Goal: Task Accomplishment & Management: Complete application form

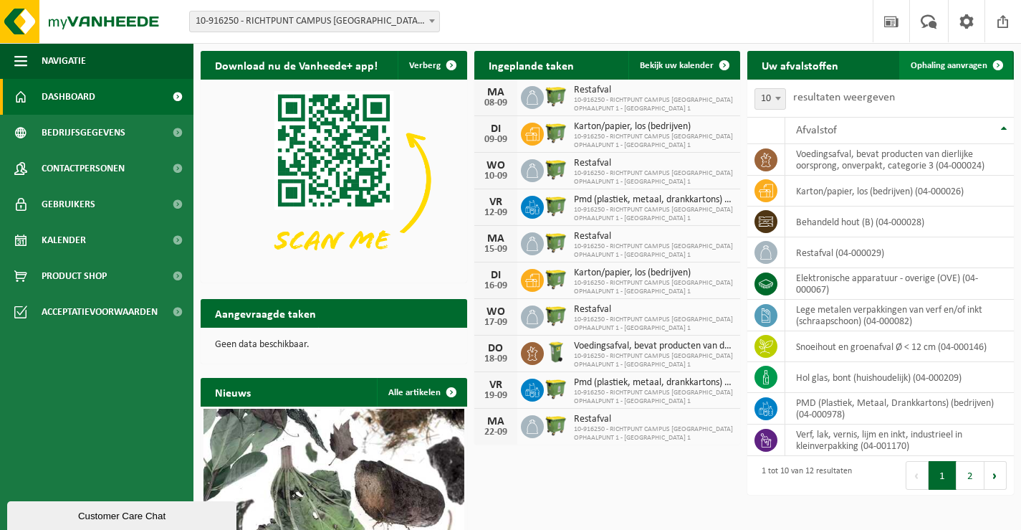
click at [1000, 66] on span at bounding box center [998, 65] width 29 height 29
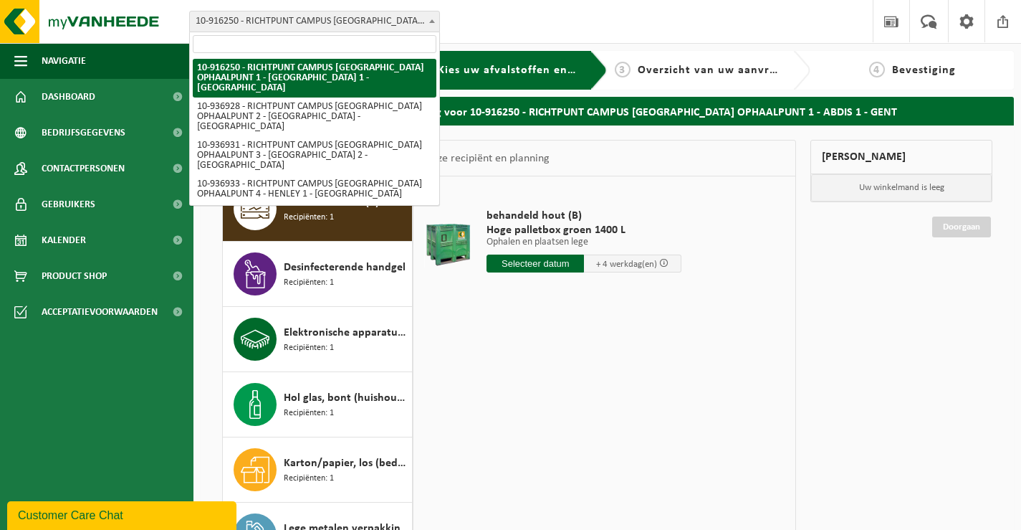
click at [431, 20] on b at bounding box center [432, 21] width 6 height 4
click at [433, 21] on b at bounding box center [432, 21] width 6 height 4
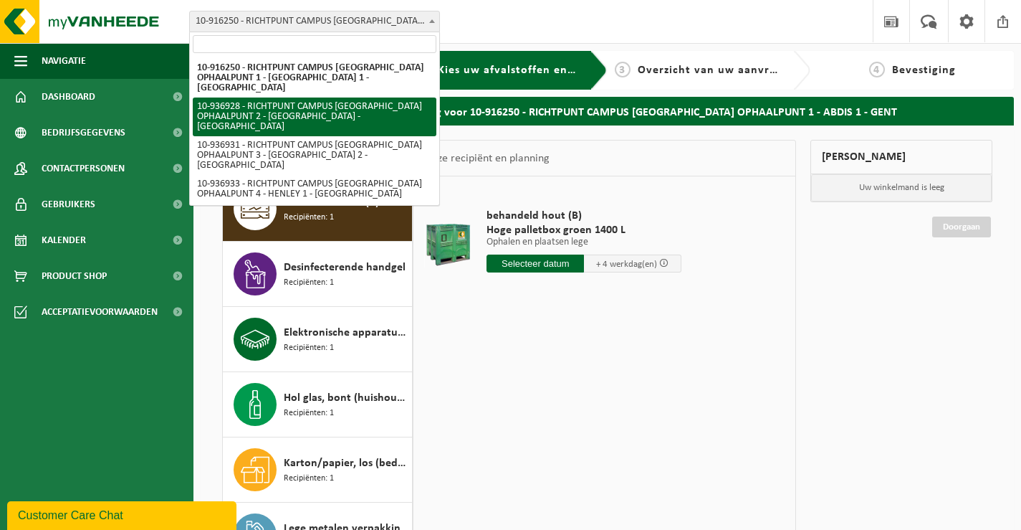
select select "137327"
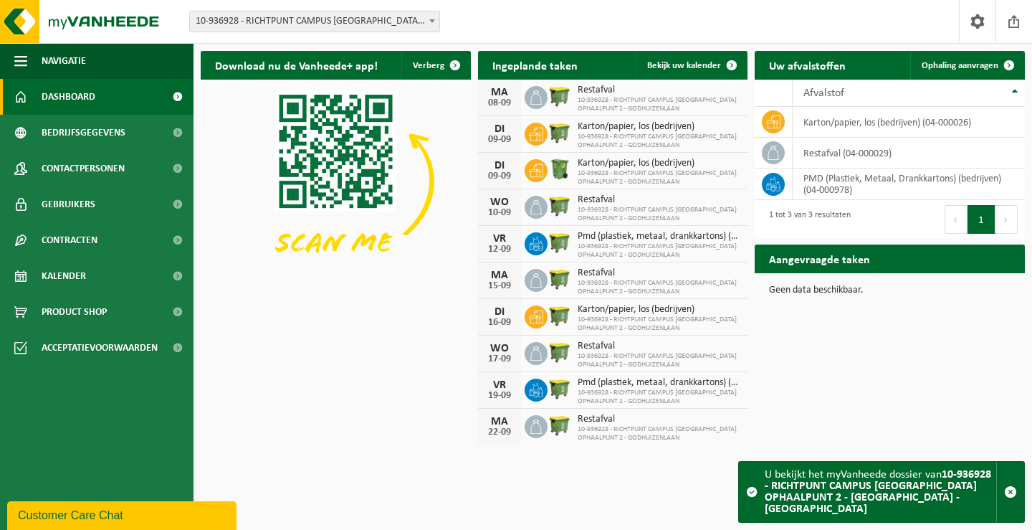
click at [1010, 219] on button "Volgende" at bounding box center [1006, 219] width 22 height 29
click at [980, 220] on button "1" at bounding box center [982, 219] width 28 height 29
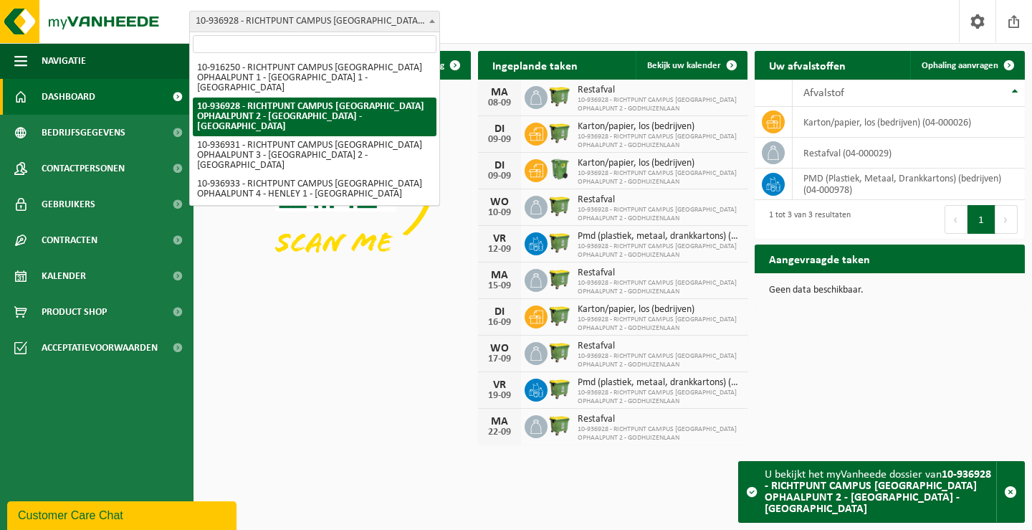
click at [430, 21] on b at bounding box center [432, 21] width 6 height 4
click at [1004, 67] on span at bounding box center [1009, 65] width 29 height 29
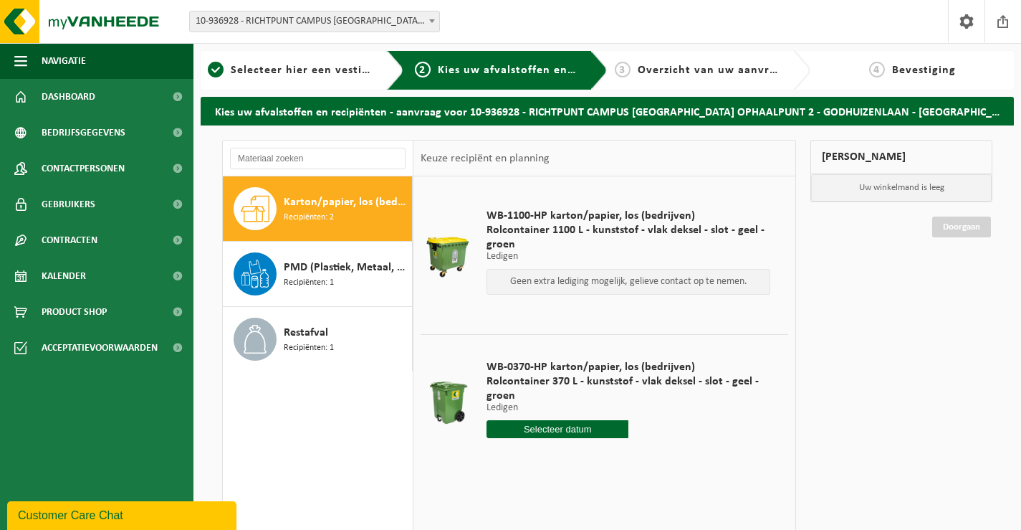
click at [433, 20] on b at bounding box center [432, 21] width 6 height 4
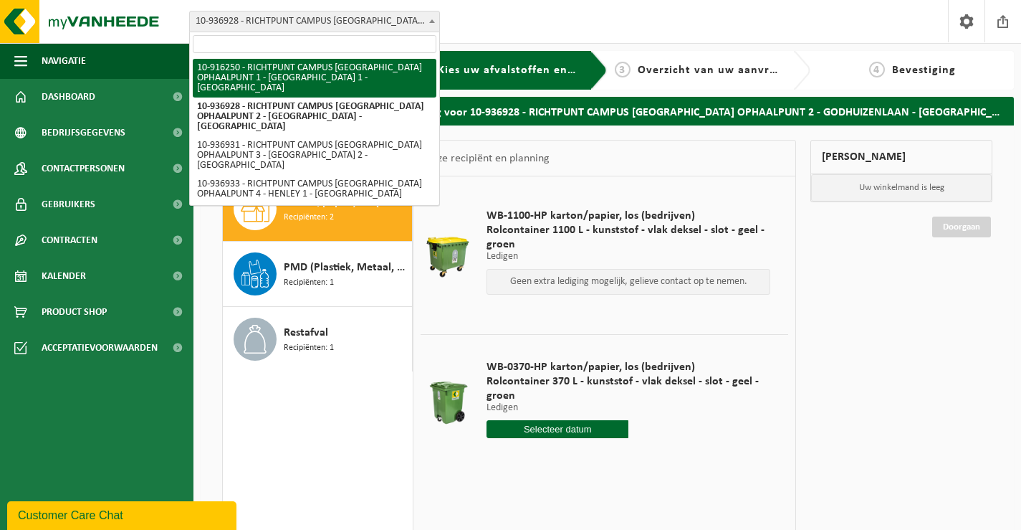
select select "127426"
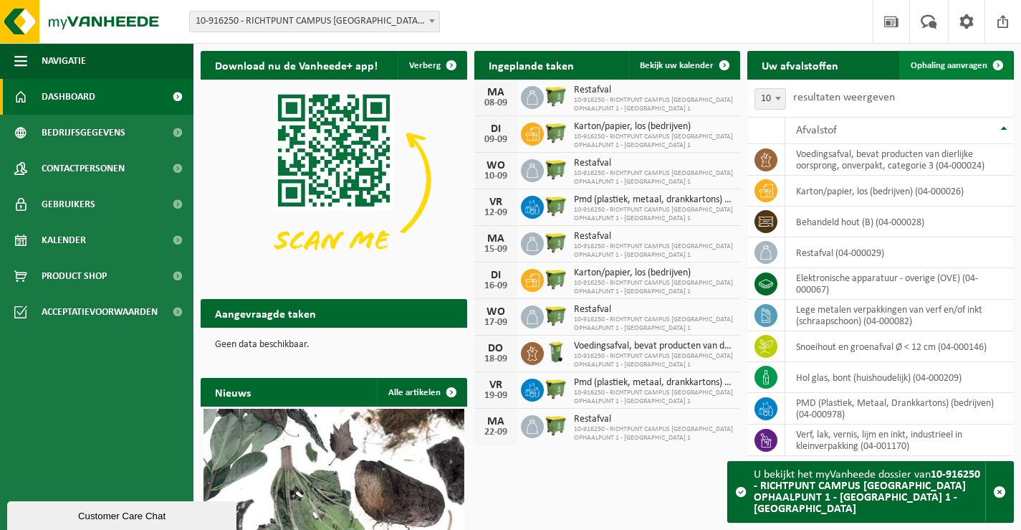
click at [995, 67] on span at bounding box center [998, 65] width 29 height 29
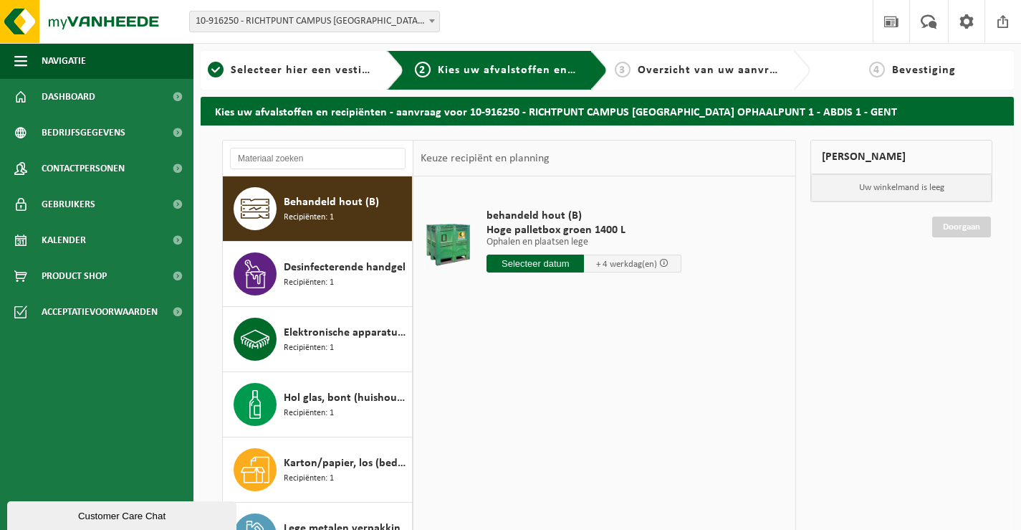
click at [333, 219] on span "Recipiënten: 1" at bounding box center [309, 218] width 50 height 14
click at [529, 262] on input "text" at bounding box center [535, 263] width 97 height 18
click at [664, 263] on span at bounding box center [663, 262] width 9 height 9
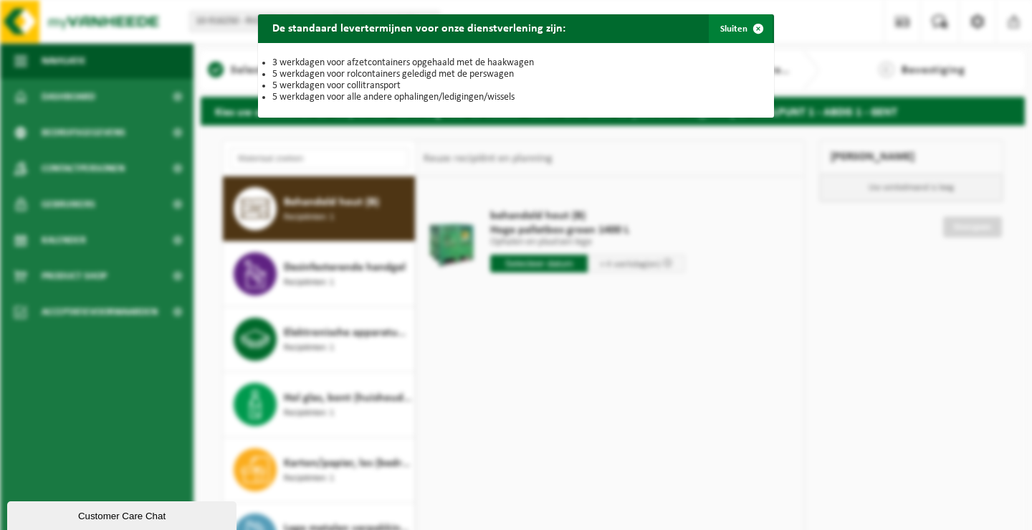
click at [749, 31] on span "button" at bounding box center [758, 28] width 29 height 29
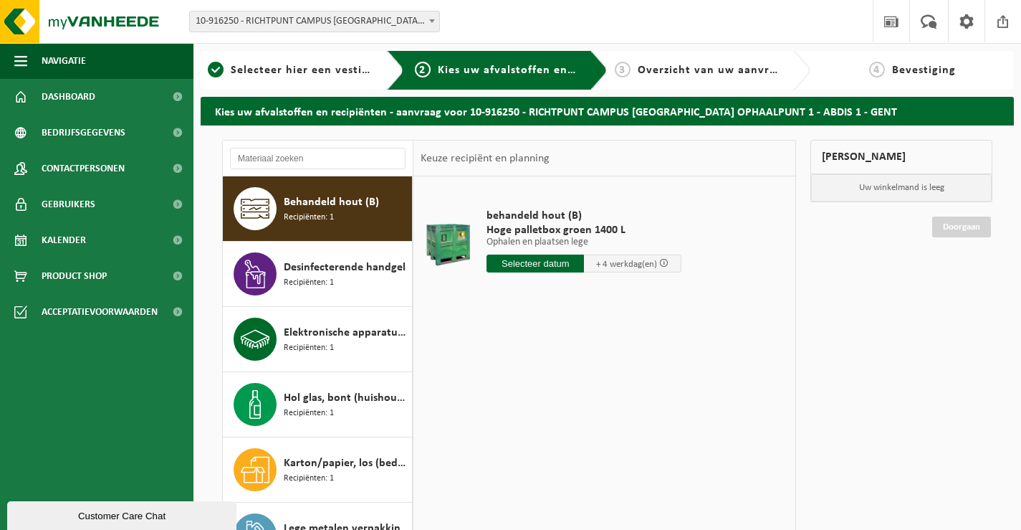
click at [551, 262] on input "text" at bounding box center [535, 263] width 97 height 18
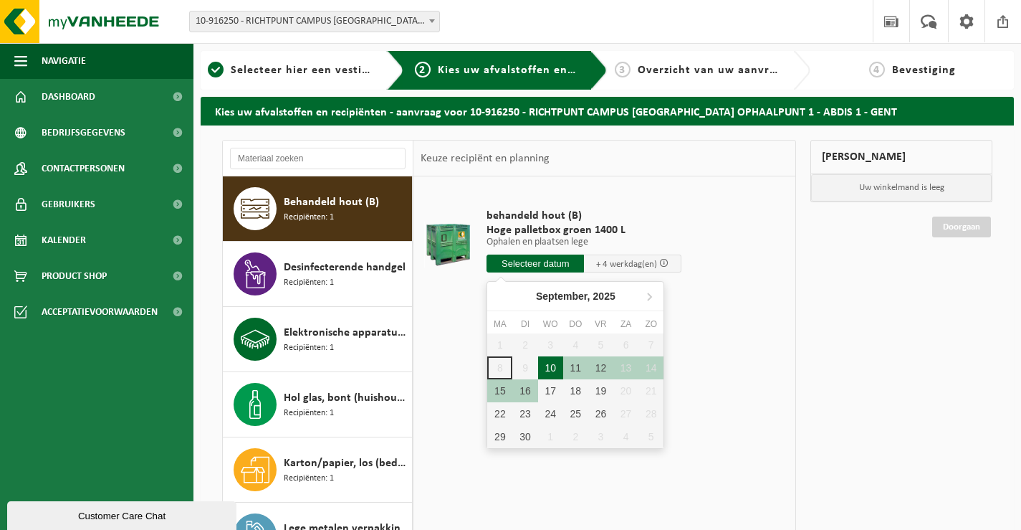
click at [555, 371] on div "10" at bounding box center [550, 367] width 25 height 23
type input "Van 2025-09-10"
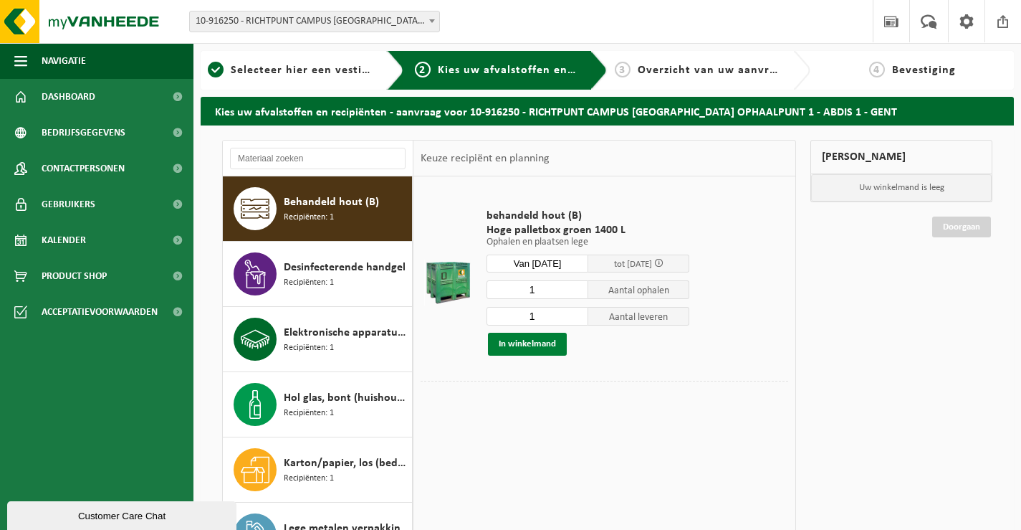
click at [534, 343] on button "In winkelmand" at bounding box center [527, 344] width 79 height 23
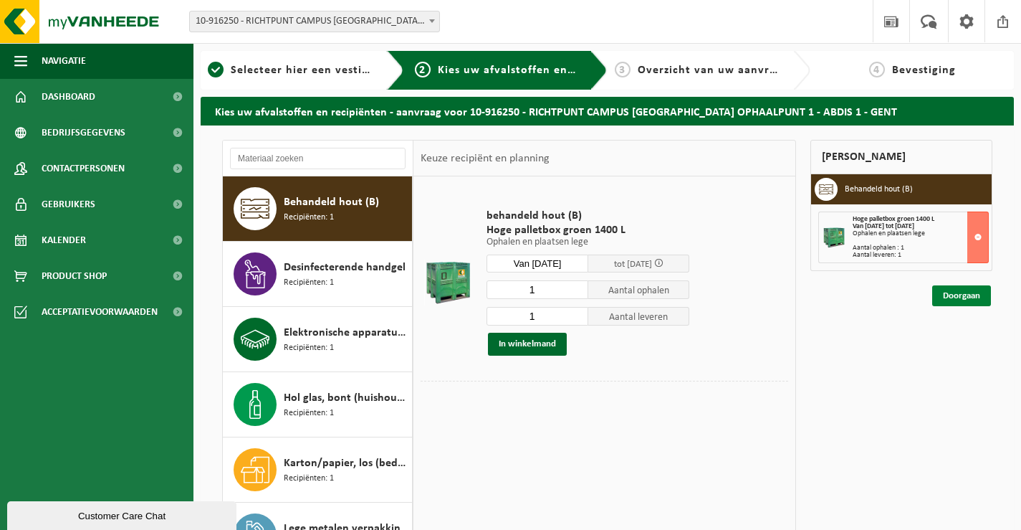
click at [967, 297] on link "Doorgaan" at bounding box center [961, 295] width 59 height 21
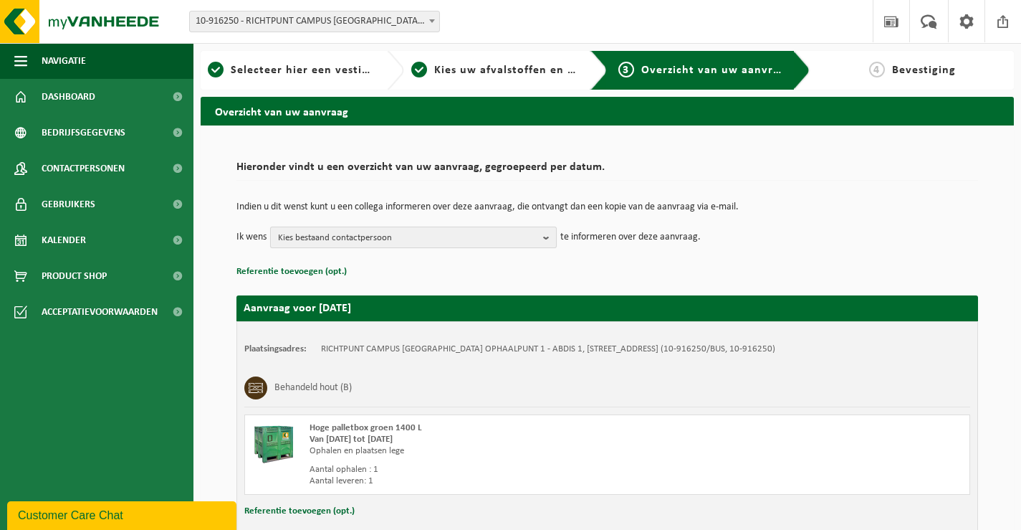
click at [548, 236] on b "button" at bounding box center [549, 237] width 13 height 20
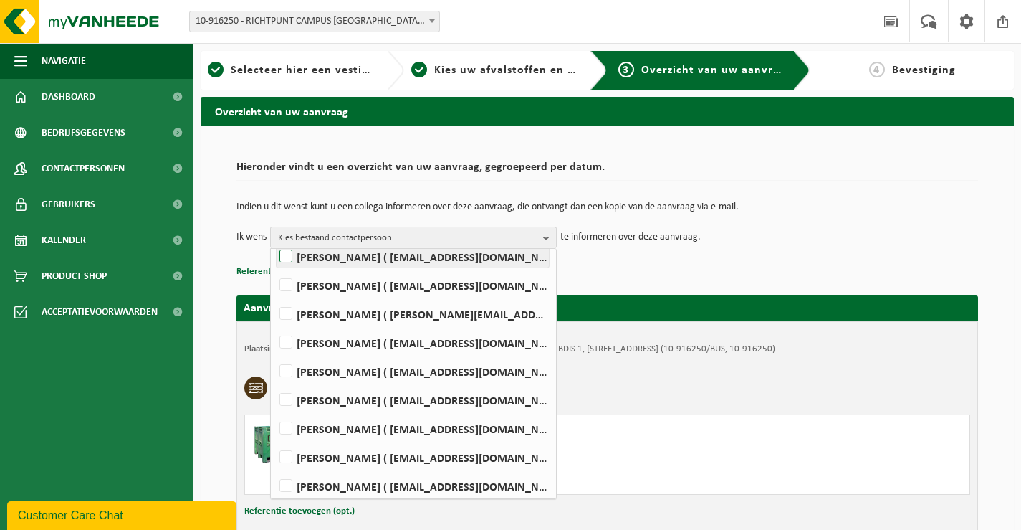
scroll to position [143, 0]
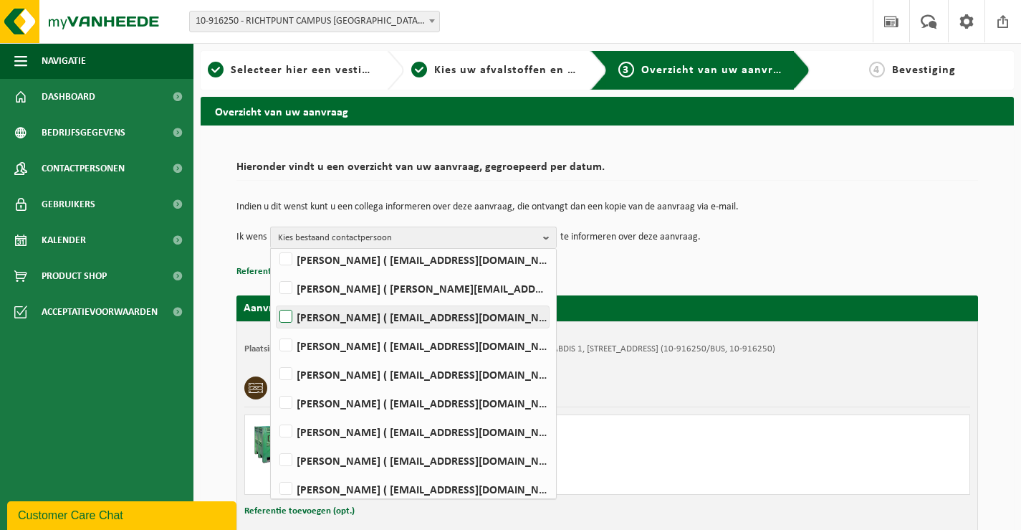
click at [287, 315] on label "Davy De Smedt ( davy.de.smedt@richtpuntgent.be )" at bounding box center [413, 317] width 272 height 22
click at [274, 299] on input "Davy De Smedt ( davy.de.smedt@richtpuntgent.be )" at bounding box center [274, 298] width 1 height 1
checkbox input "true"
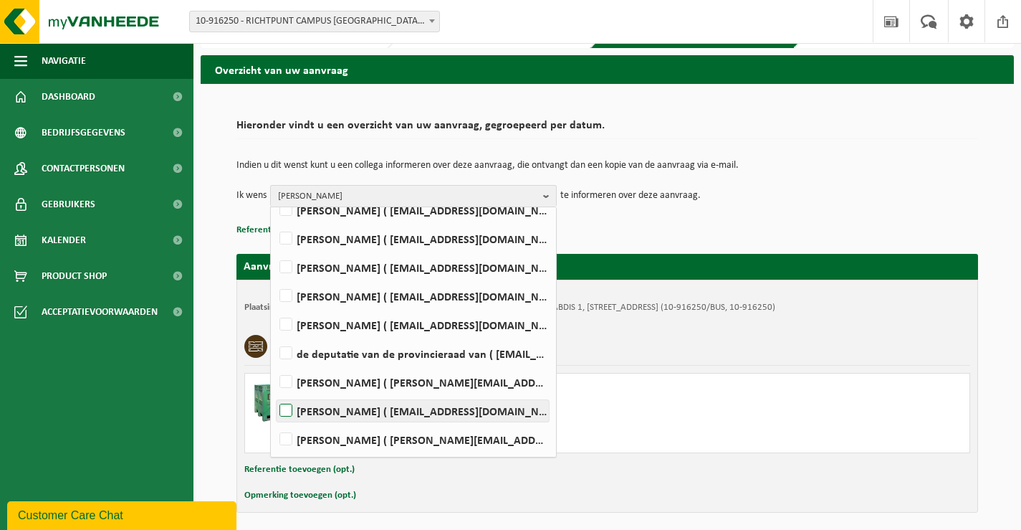
scroll to position [97, 0]
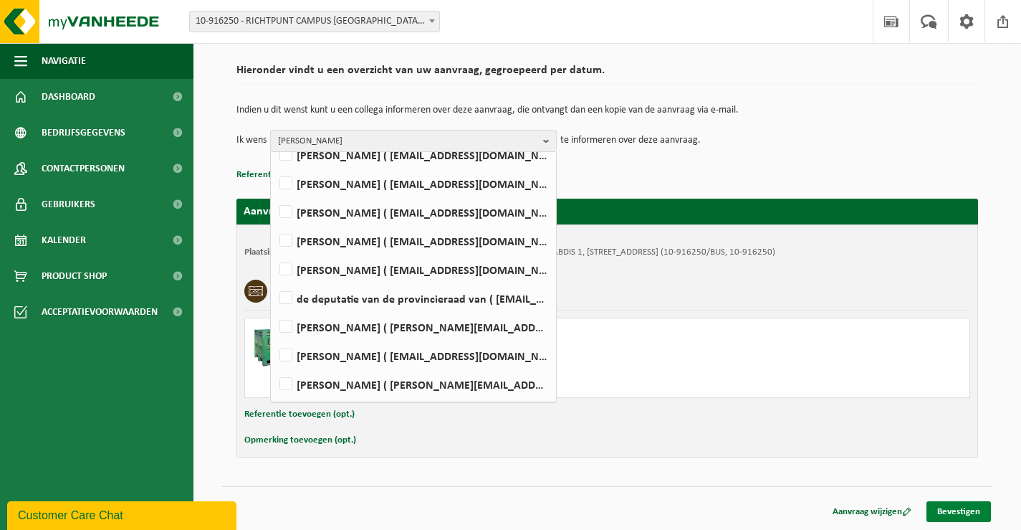
click at [960, 509] on link "Bevestigen" at bounding box center [959, 511] width 65 height 21
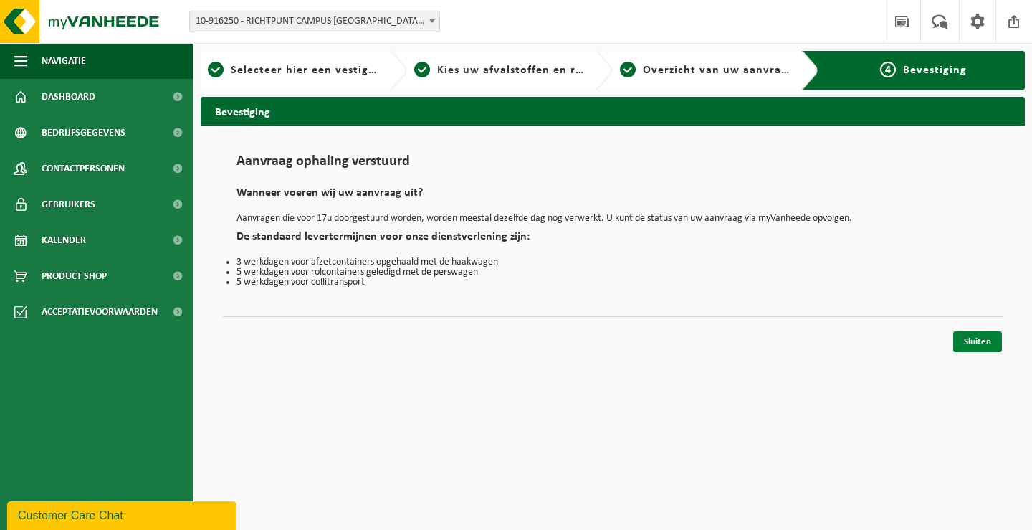
click at [988, 343] on link "Sluiten" at bounding box center [977, 341] width 49 height 21
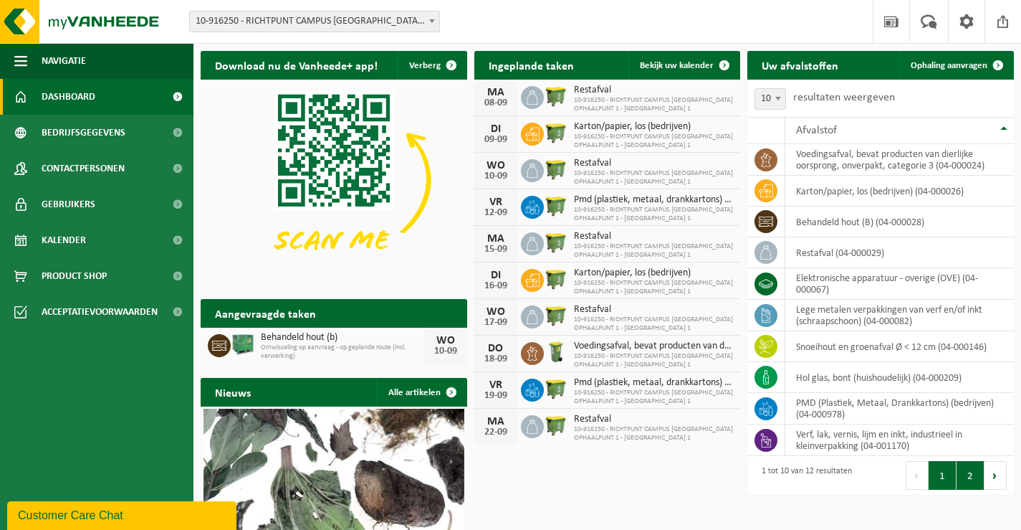
click at [968, 477] on button "2" at bounding box center [971, 475] width 28 height 29
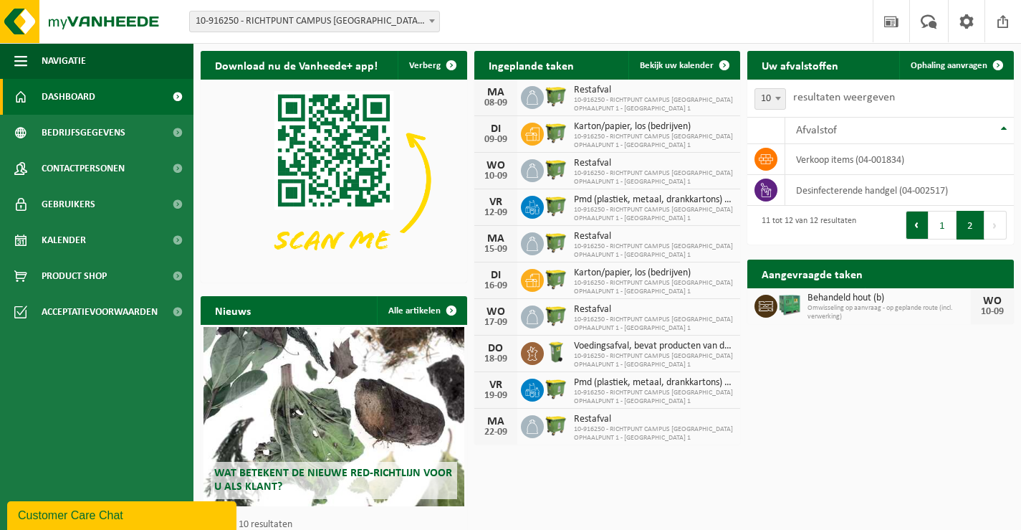
click at [914, 224] on button "Vorige" at bounding box center [917, 225] width 23 height 29
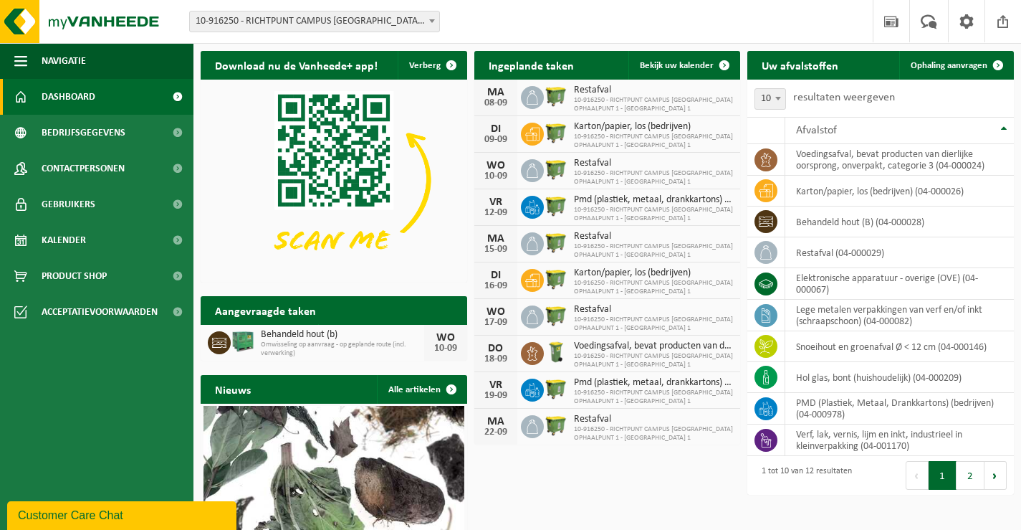
drag, startPoint x: 767, startPoint y: 252, endPoint x: 502, endPoint y: 95, distance: 307.9
click at [502, 95] on div "MA" at bounding box center [496, 92] width 29 height 11
